Goal: Information Seeking & Learning: Find specific fact

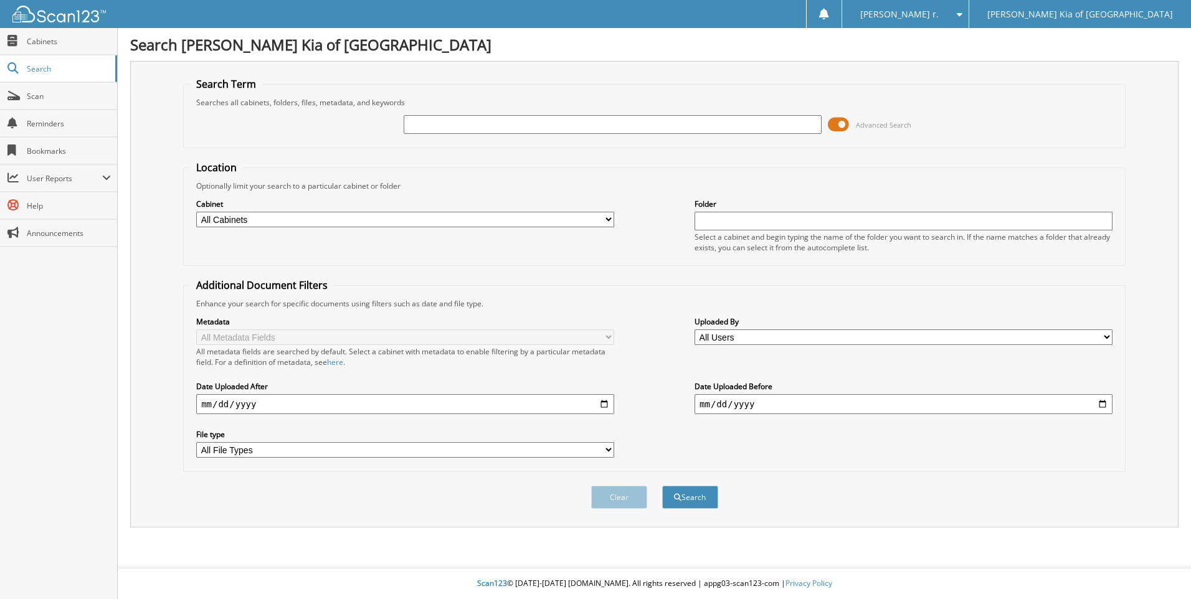
click at [421, 129] on input "text" at bounding box center [613, 124] width 418 height 19
type input "P0317"
click at [662, 486] on button "Search" at bounding box center [690, 497] width 56 height 23
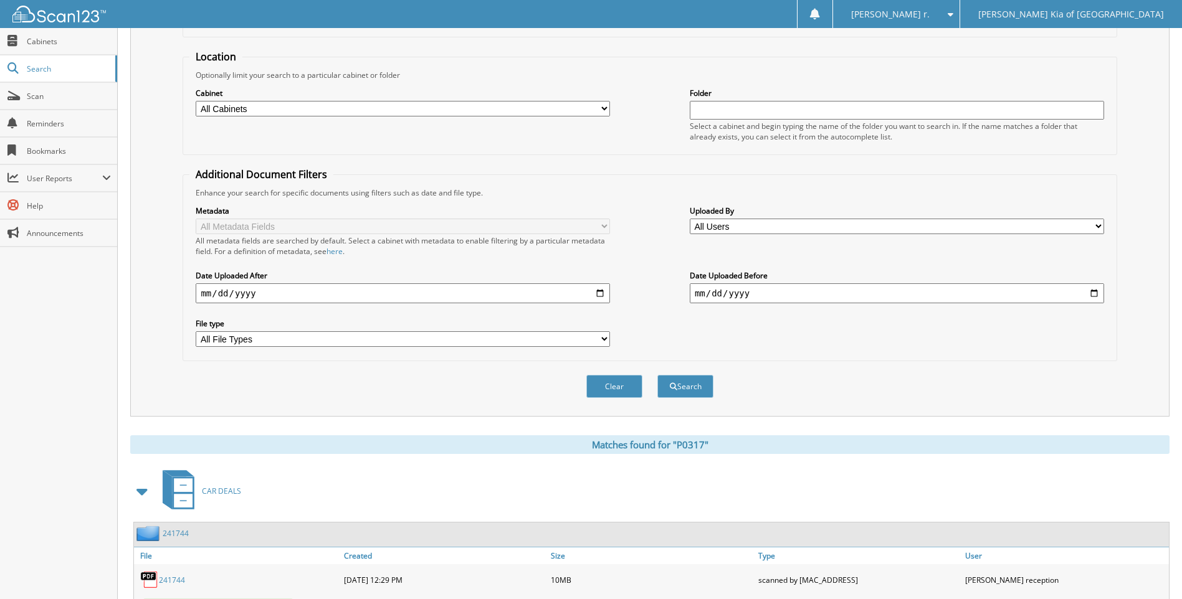
scroll to position [166, 0]
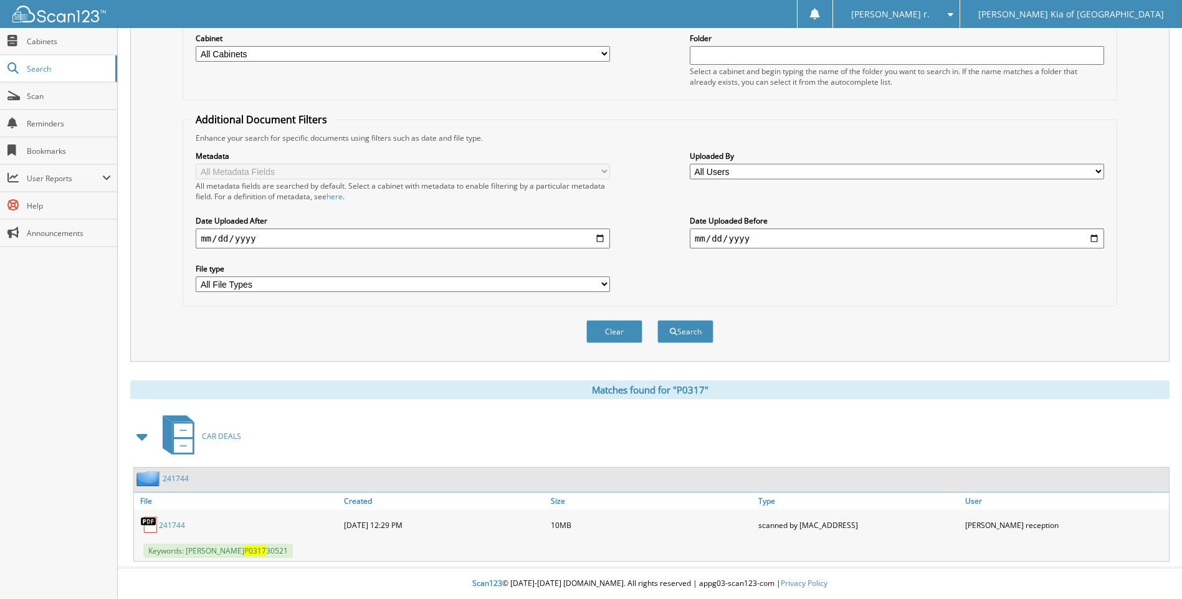
click at [175, 525] on link "241744" at bounding box center [172, 525] width 26 height 11
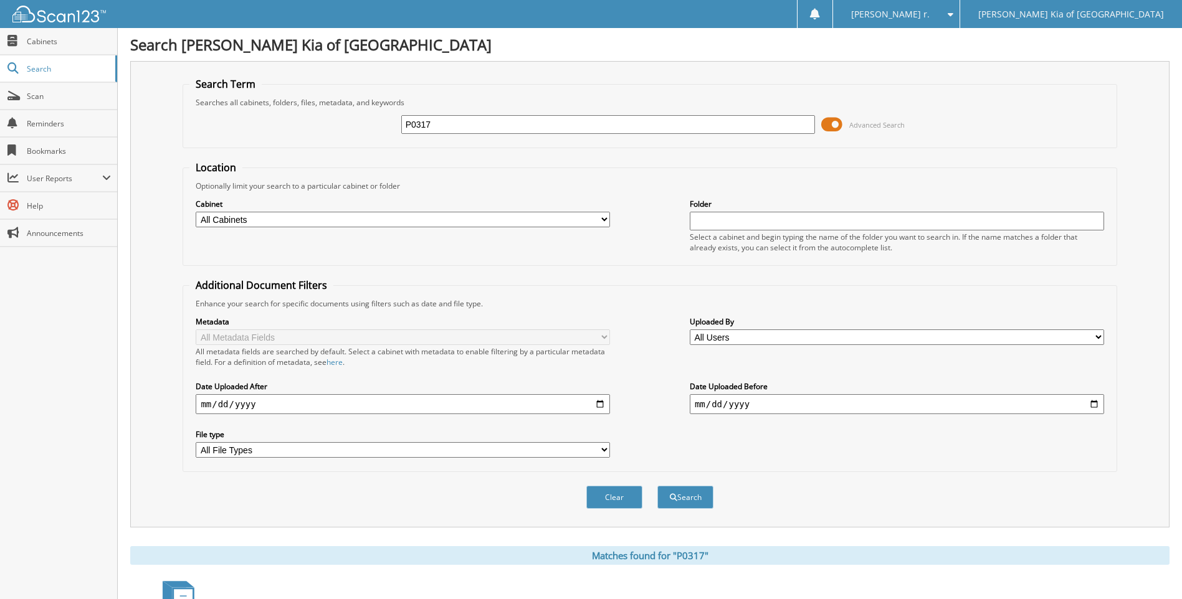
drag, startPoint x: 506, startPoint y: 120, endPoint x: 185, endPoint y: 120, distance: 321.5
click at [209, 120] on div "P0317 Advanced Search" at bounding box center [649, 125] width 920 height 34
type input "93373"
click at [657, 486] on button "Search" at bounding box center [685, 497] width 56 height 23
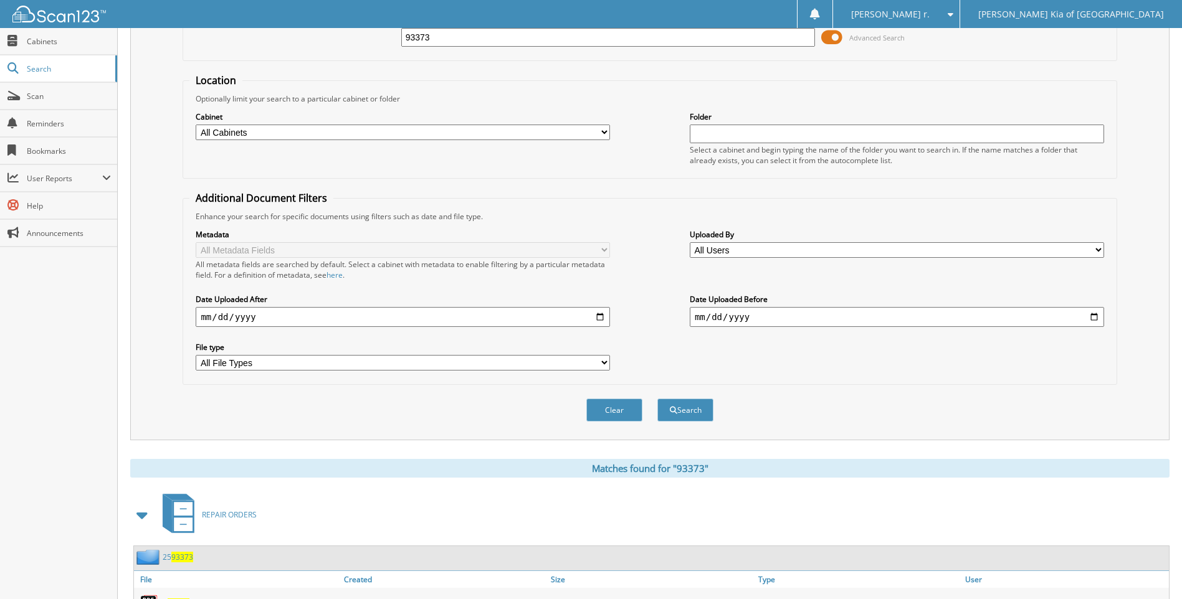
scroll to position [146, 0]
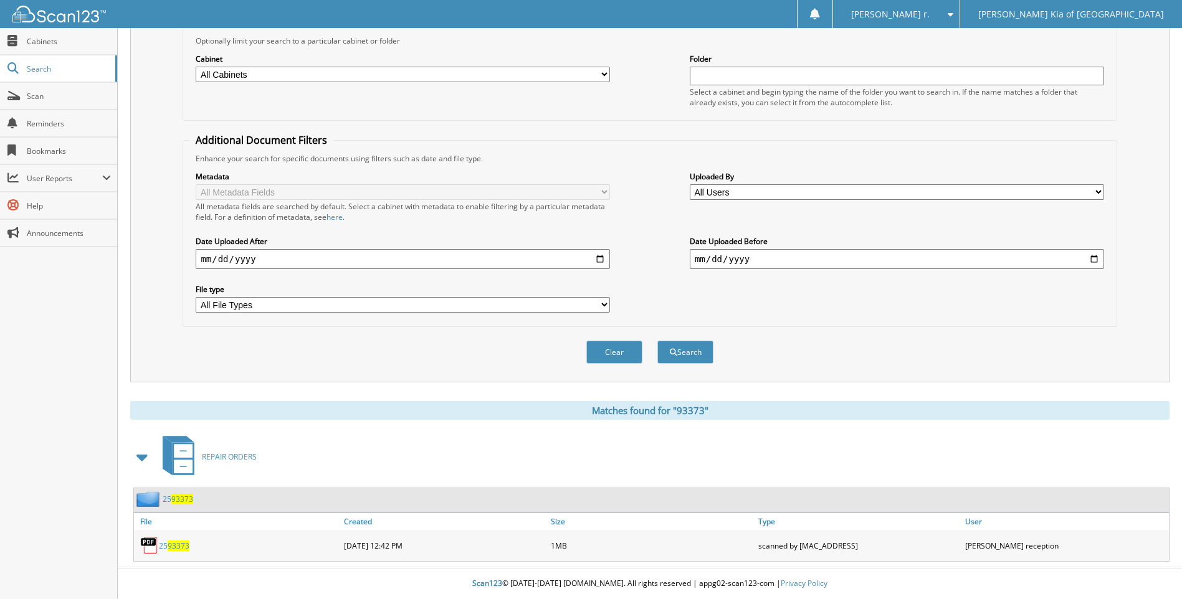
click at [181, 544] on span "93373" at bounding box center [179, 546] width 22 height 11
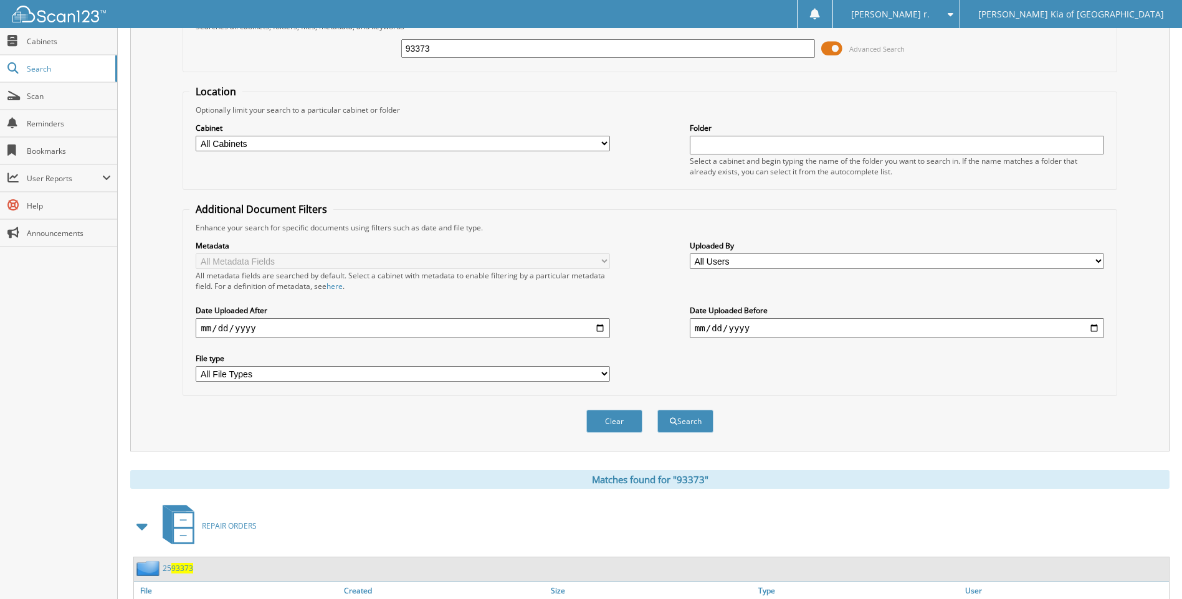
scroll to position [0, 0]
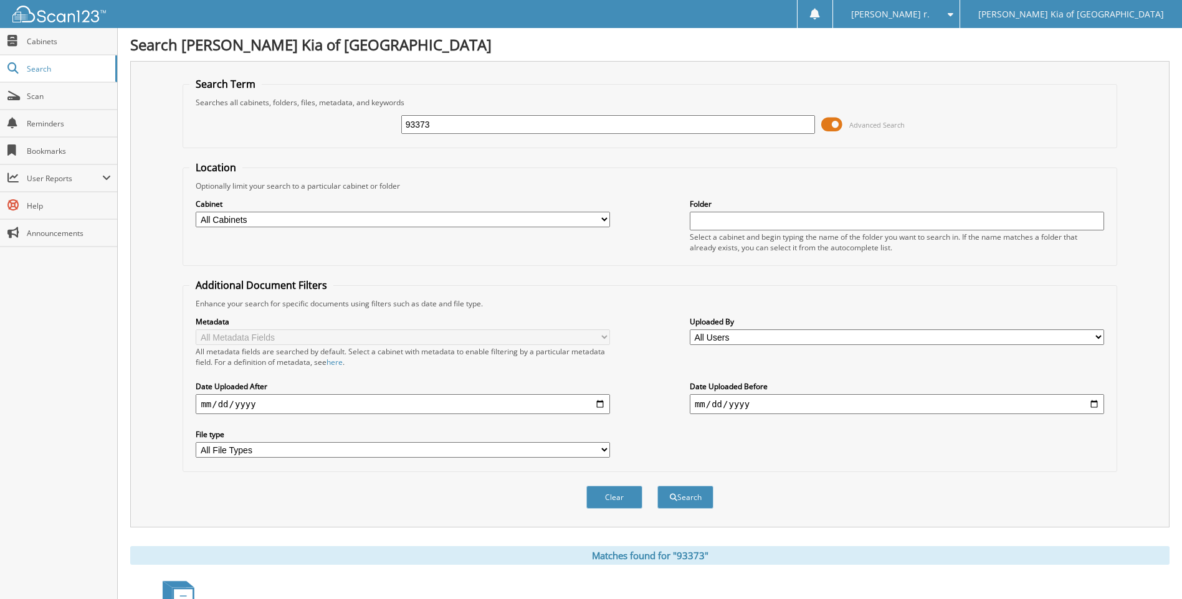
drag, startPoint x: 610, startPoint y: 133, endPoint x: 326, endPoint y: 131, distance: 284.1
click at [326, 131] on div "93373 Advanced Search" at bounding box center [649, 125] width 920 height 34
type input "93608"
click at [657, 486] on button "Search" at bounding box center [685, 497] width 56 height 23
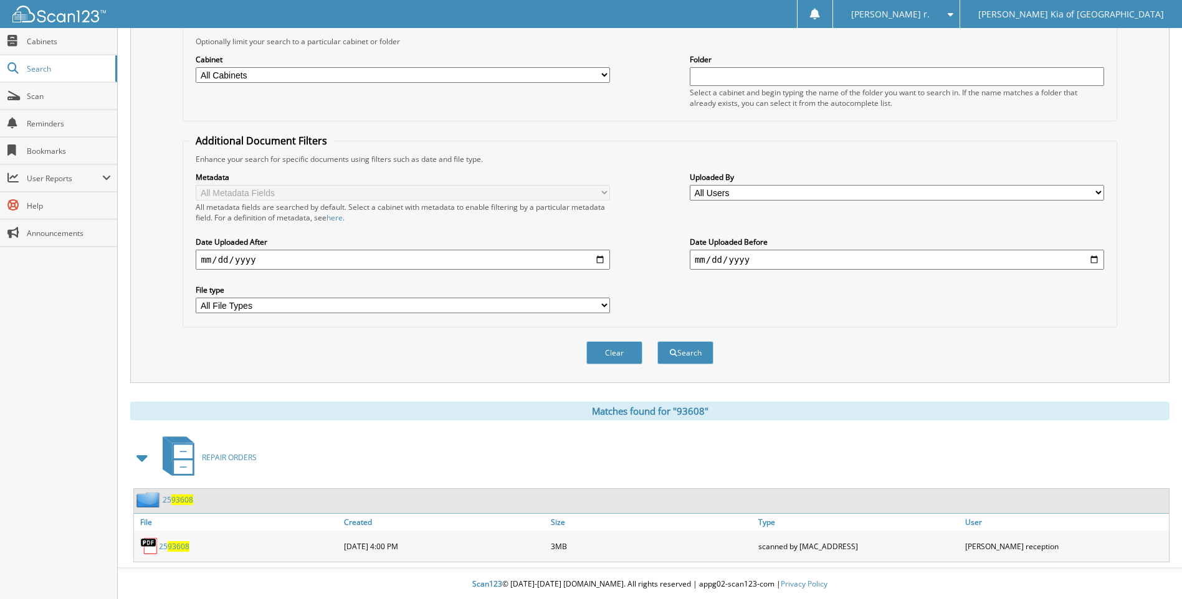
scroll to position [146, 0]
click at [169, 549] on span "93608" at bounding box center [179, 546] width 22 height 11
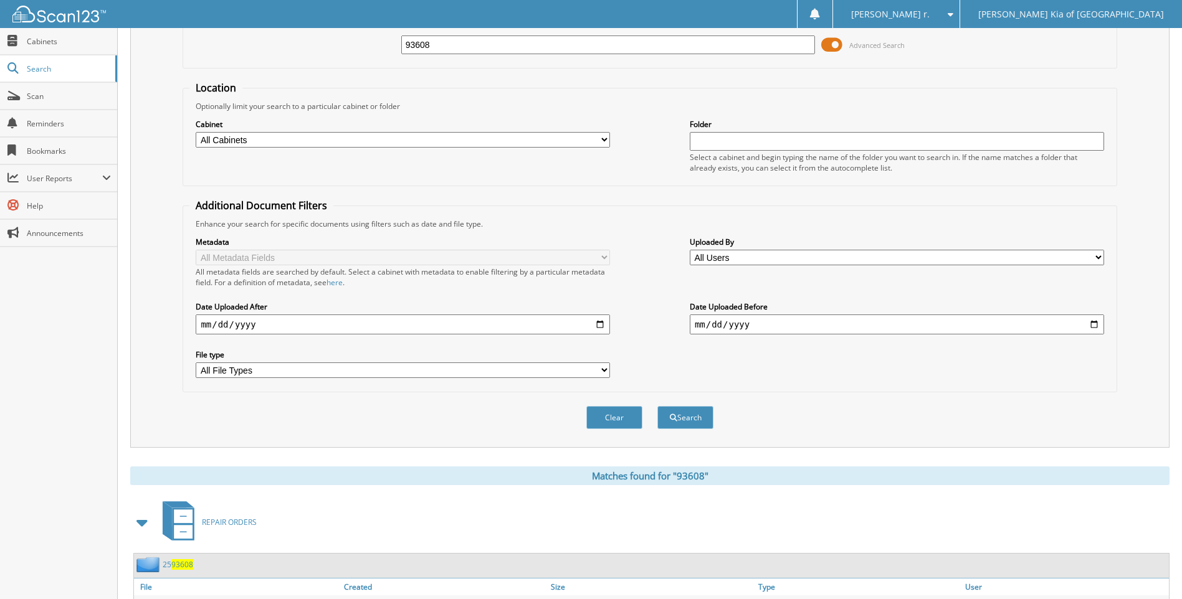
scroll to position [0, 0]
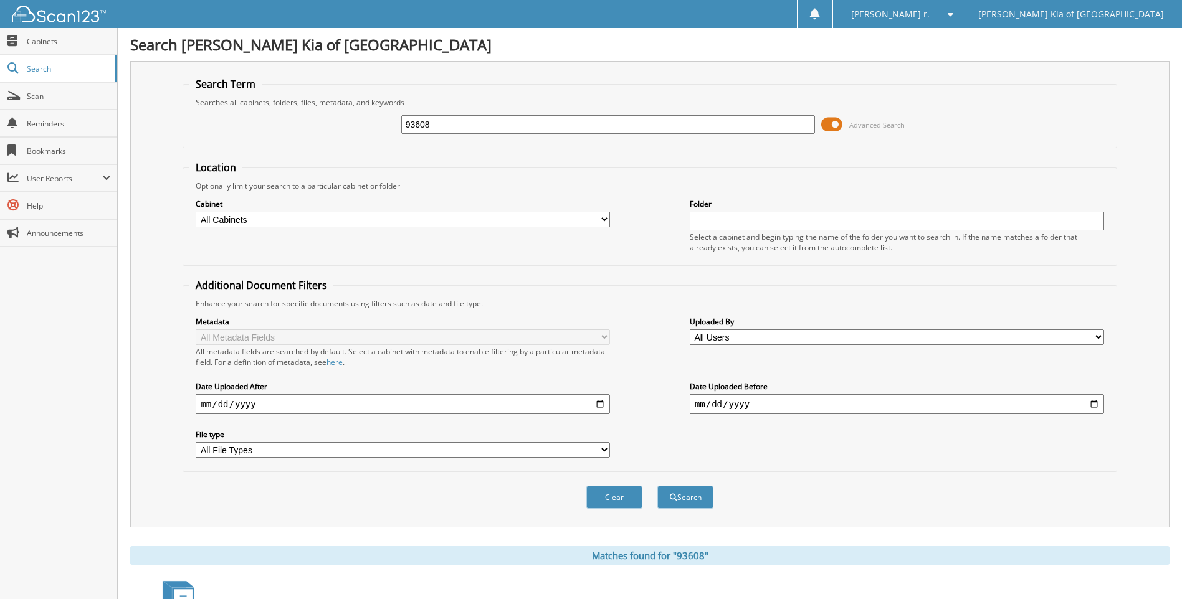
drag, startPoint x: 308, startPoint y: 110, endPoint x: 159, endPoint y: 72, distance: 153.5
click at [185, 85] on fieldset "Search Term Searches all cabinets, folders, files, metadata, and keywords 93608…" at bounding box center [650, 112] width 934 height 71
type input "93589"
click at [657, 486] on button "Search" at bounding box center [685, 497] width 56 height 23
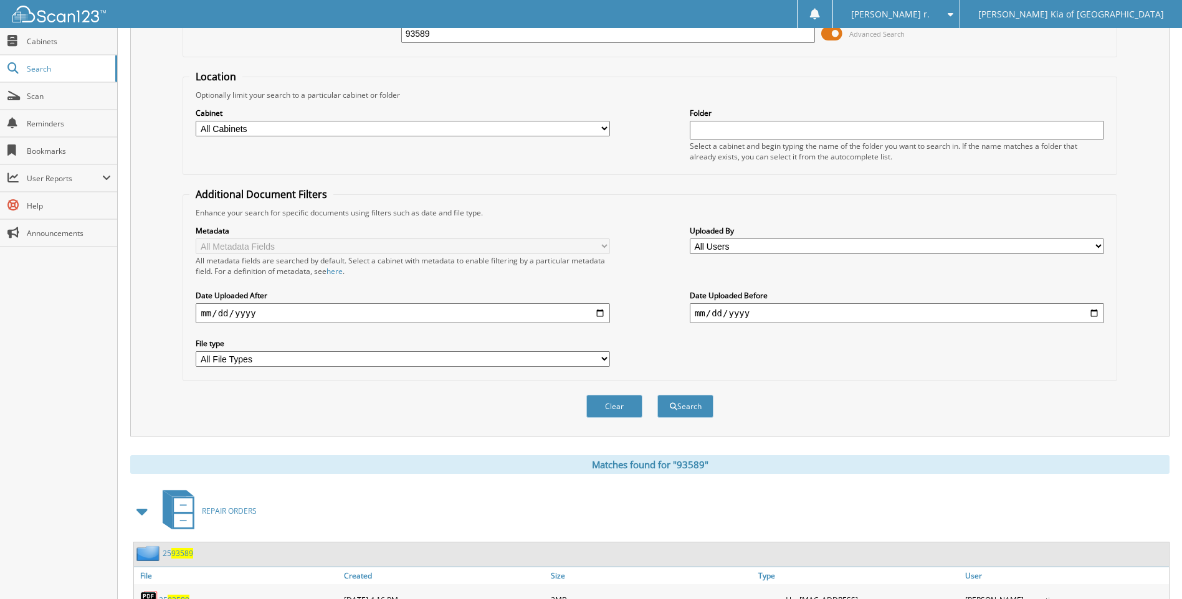
scroll to position [146, 0]
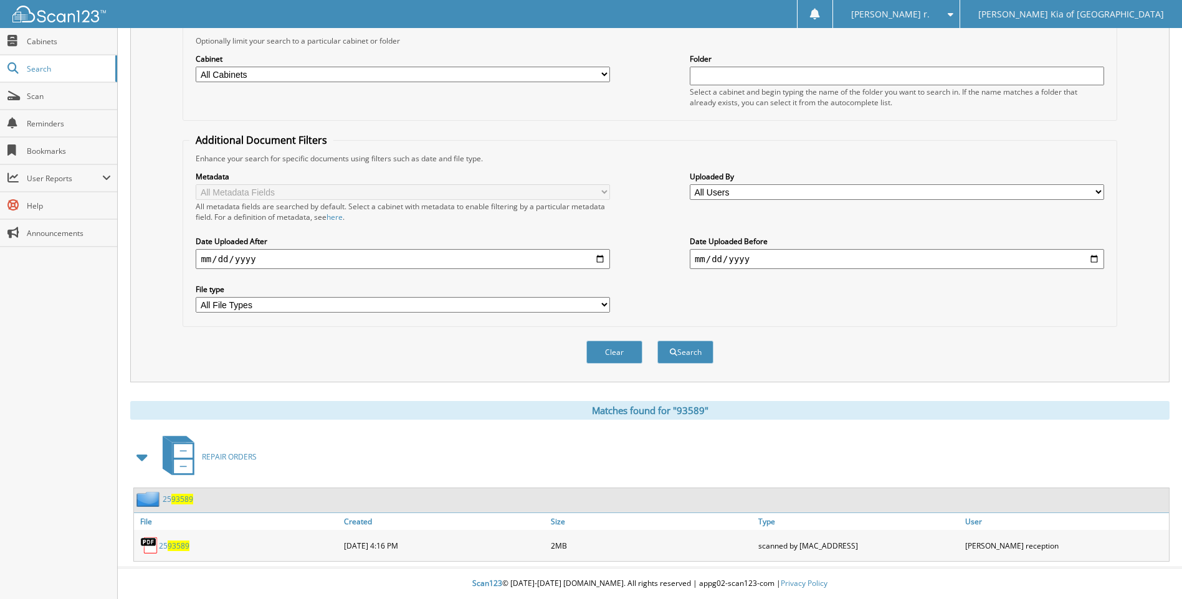
click at [182, 543] on span "93589" at bounding box center [179, 546] width 22 height 11
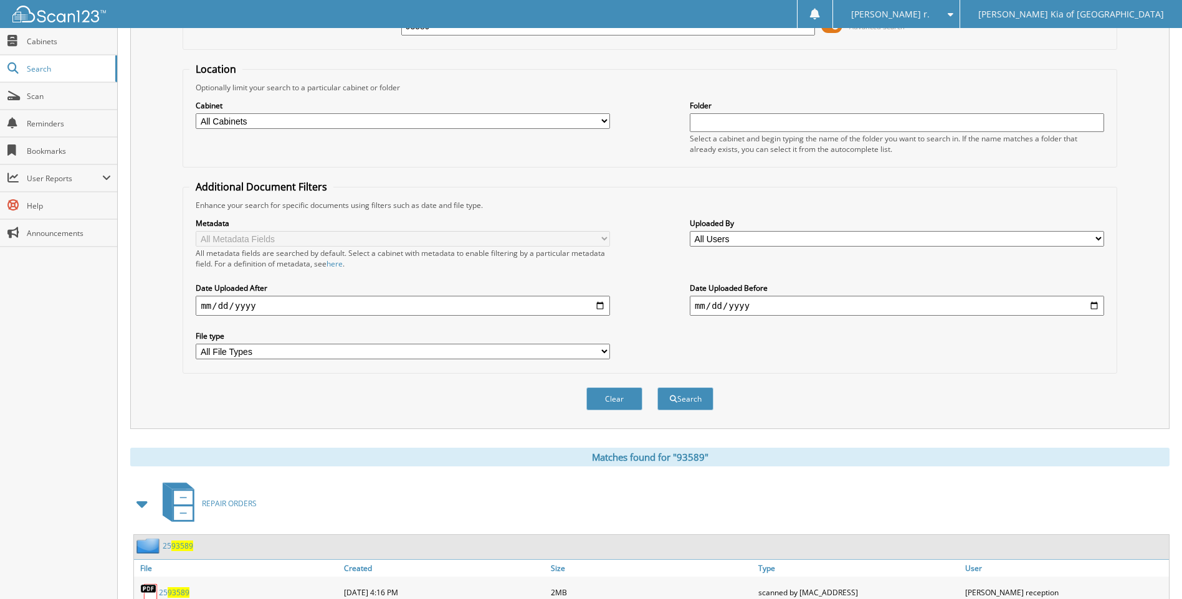
scroll to position [0, 0]
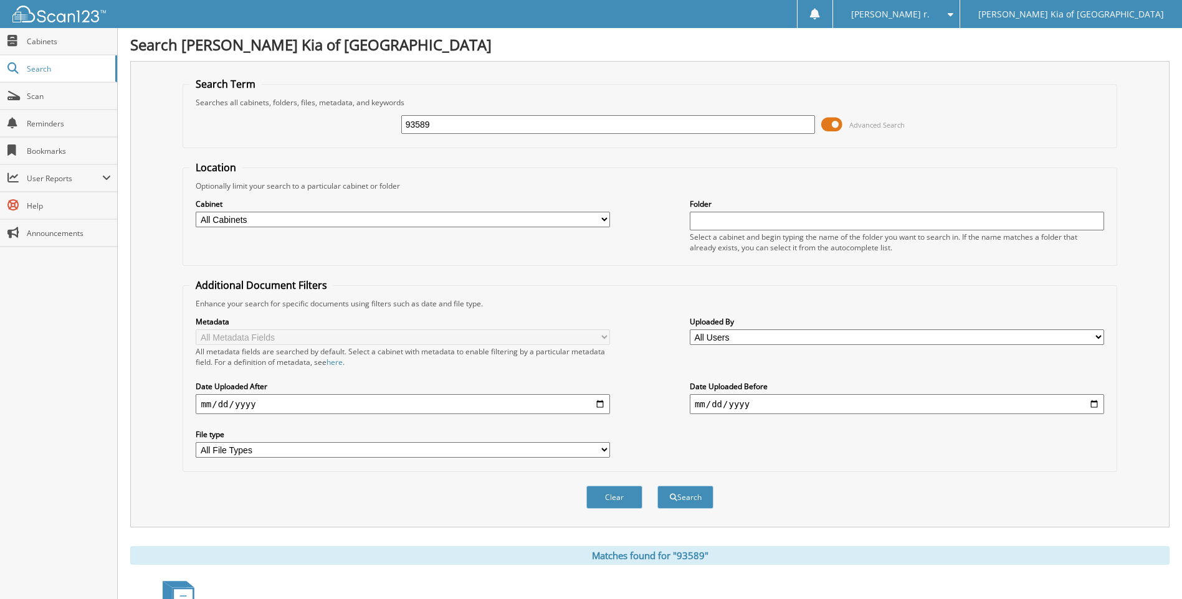
drag, startPoint x: 460, startPoint y: 125, endPoint x: 171, endPoint y: 116, distance: 289.8
click at [171, 116] on div "Search Term Searches all cabinets, folders, files, metadata, and keywords 93589…" at bounding box center [649, 294] width 1039 height 467
type input "93732"
click at [657, 486] on button "Search" at bounding box center [685, 497] width 56 height 23
drag, startPoint x: 435, startPoint y: 121, endPoint x: 296, endPoint y: 92, distance: 142.0
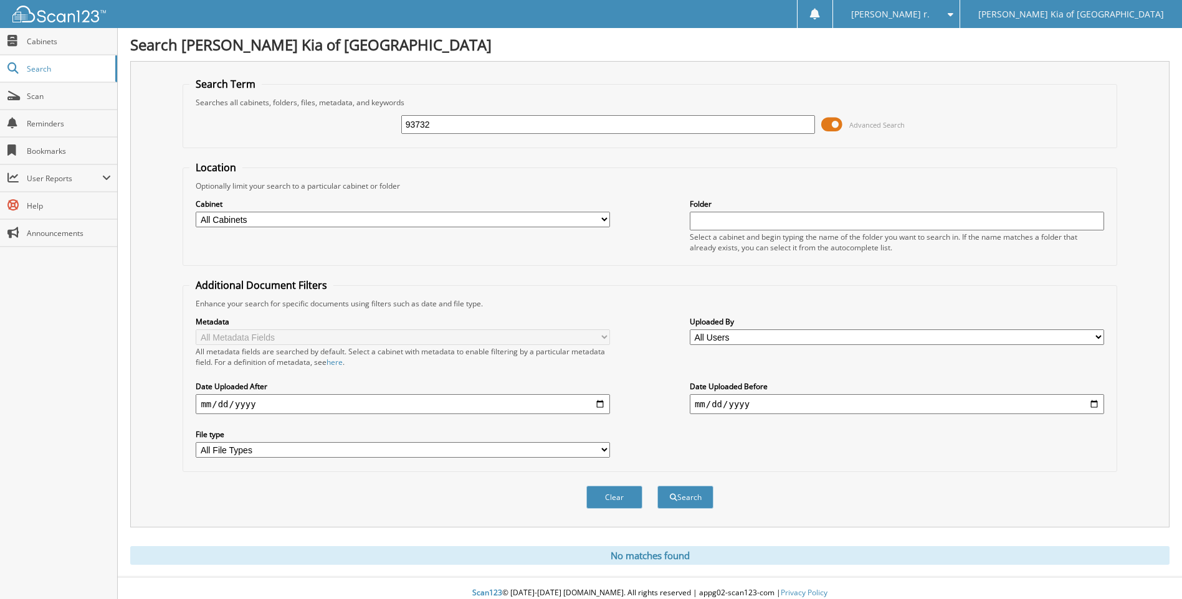
click at [334, 98] on fieldset "Search Term Searches all cabinets, folders, files, metadata, and keywords 93732…" at bounding box center [650, 112] width 934 height 71
type input "93656"
click at [657, 486] on button "Search" at bounding box center [685, 497] width 56 height 23
